Goal: Navigation & Orientation: Find specific page/section

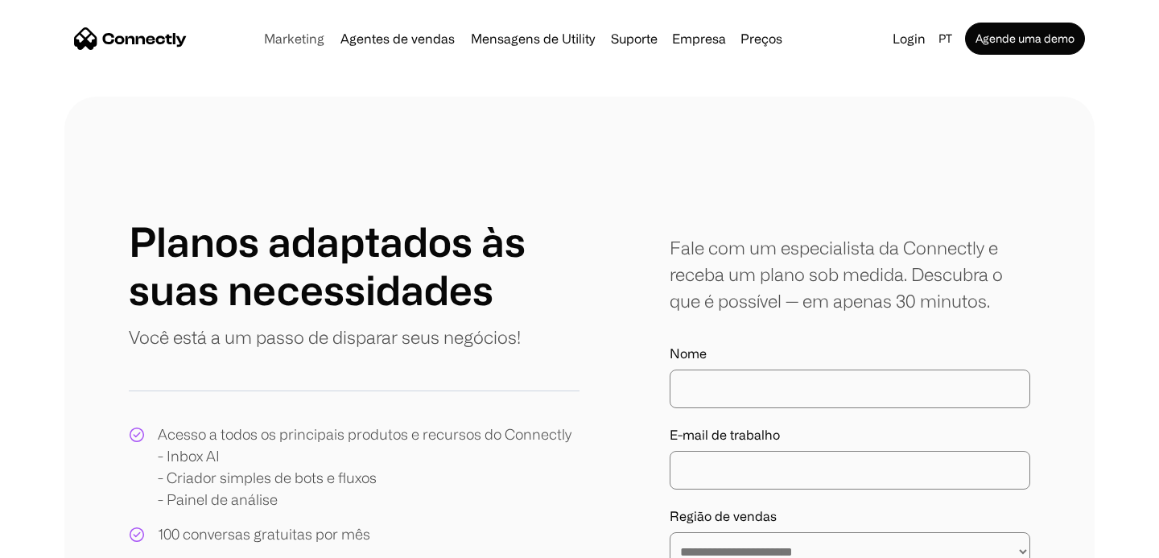
click at [294, 32] on link "Marketing" at bounding box center [293, 38] width 73 height 13
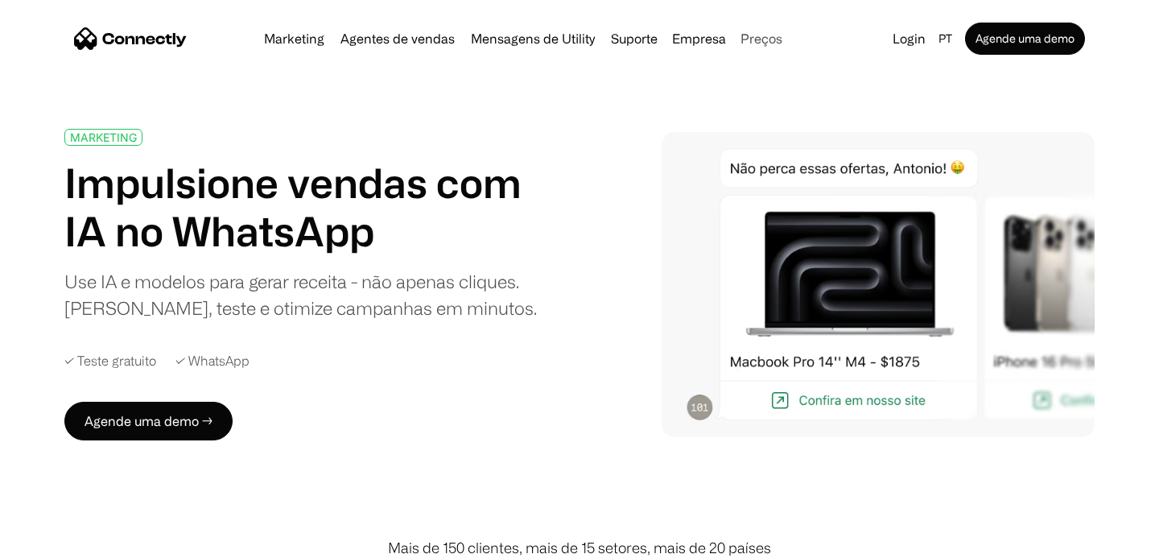
click at [768, 41] on link "Preços" at bounding box center [761, 38] width 55 height 13
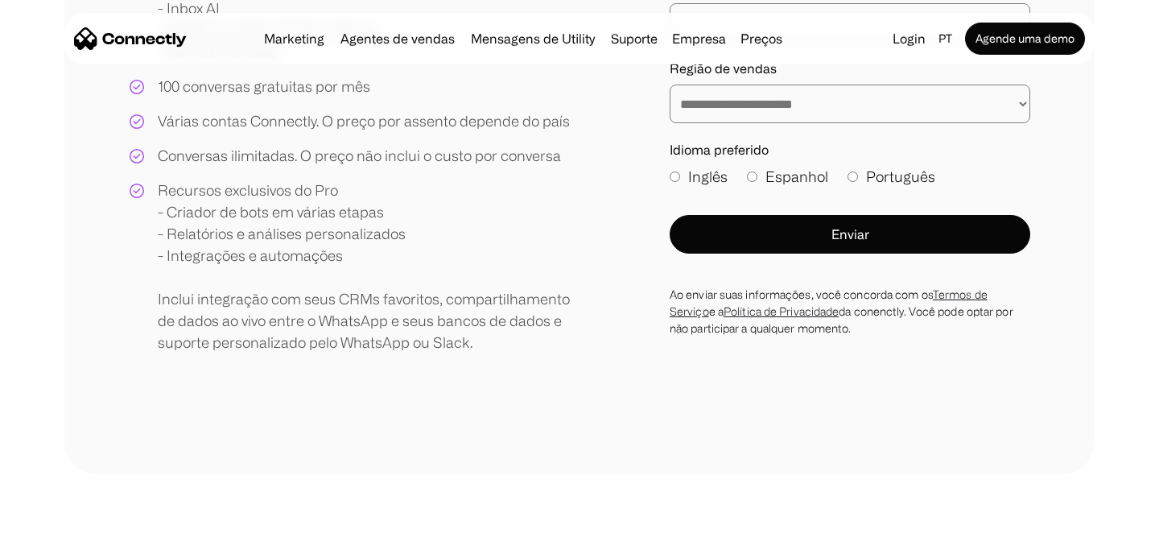
scroll to position [892, 0]
